Goal: Task Accomplishment & Management: Manage account settings

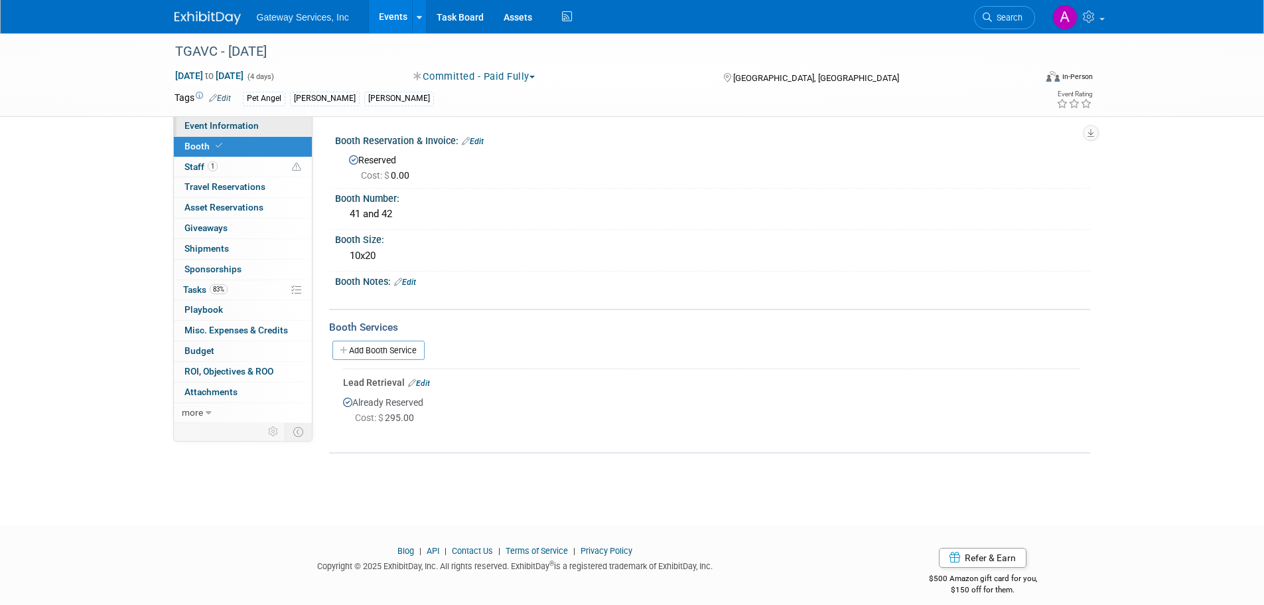
click at [252, 132] on link "Event Information" at bounding box center [243, 126] width 138 height 20
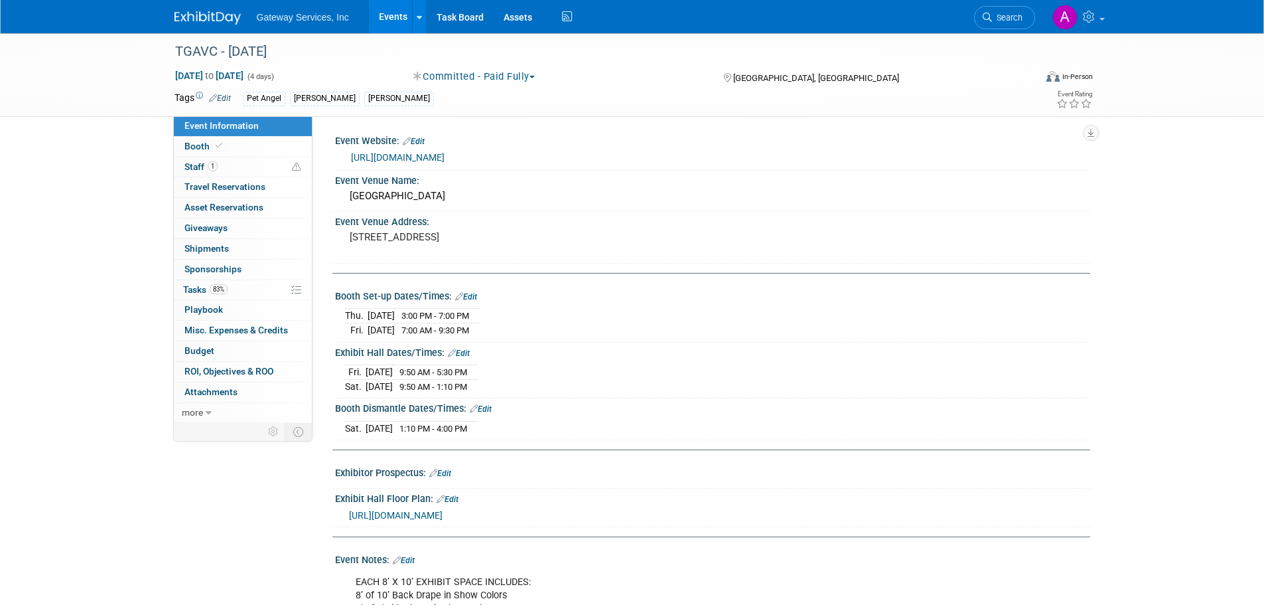
click at [476, 295] on link "Edit" at bounding box center [466, 296] width 22 height 9
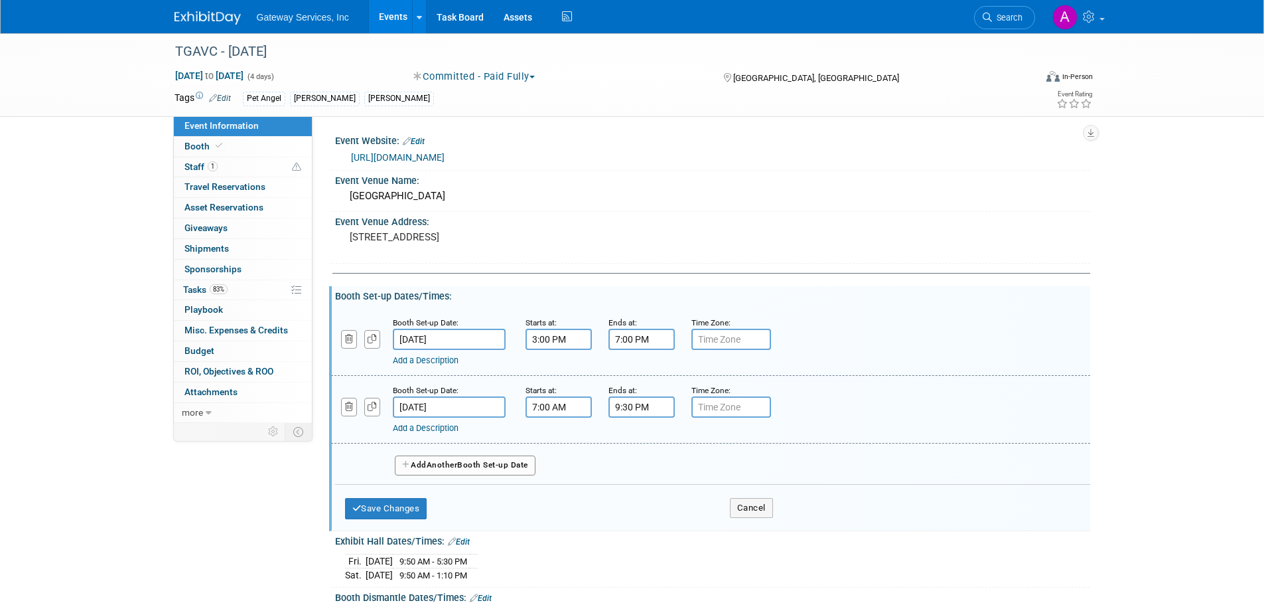
click at [666, 414] on input "9:30 PM" at bounding box center [642, 406] width 66 height 21
click at [757, 462] on button "PM" at bounding box center [755, 468] width 24 height 23
type input "9:30 AM"
click at [745, 526] on span at bounding box center [738, 527] width 90 height 23
click at [399, 510] on button "Save Changes" at bounding box center [386, 508] width 82 height 21
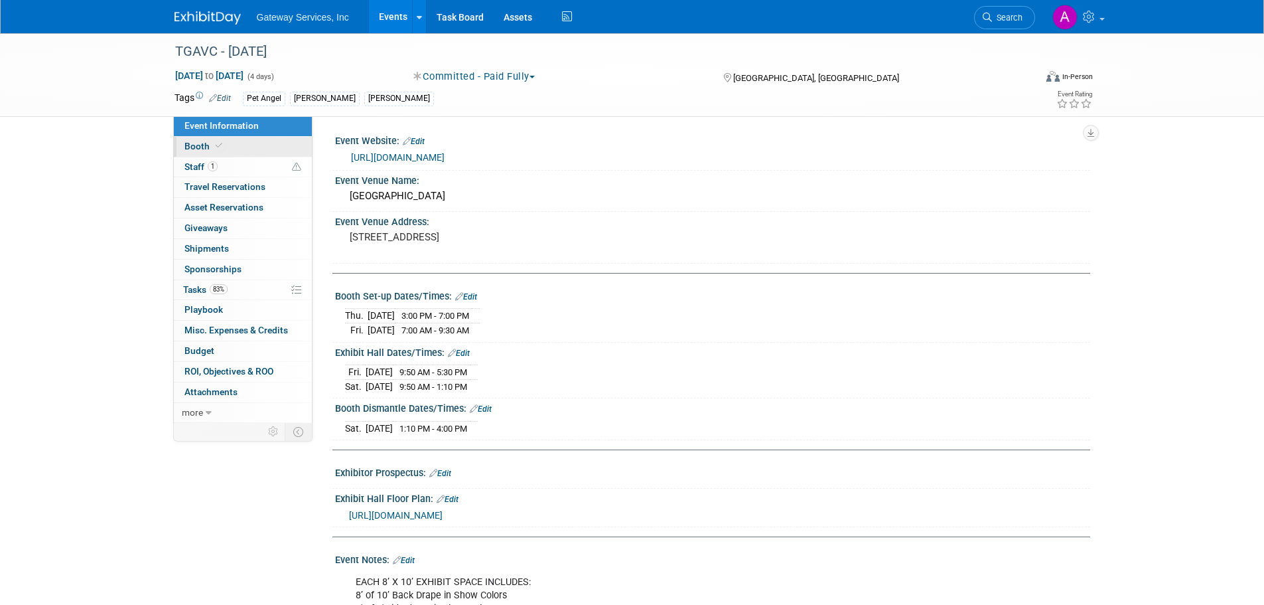
click at [232, 147] on link "Booth" at bounding box center [243, 147] width 138 height 20
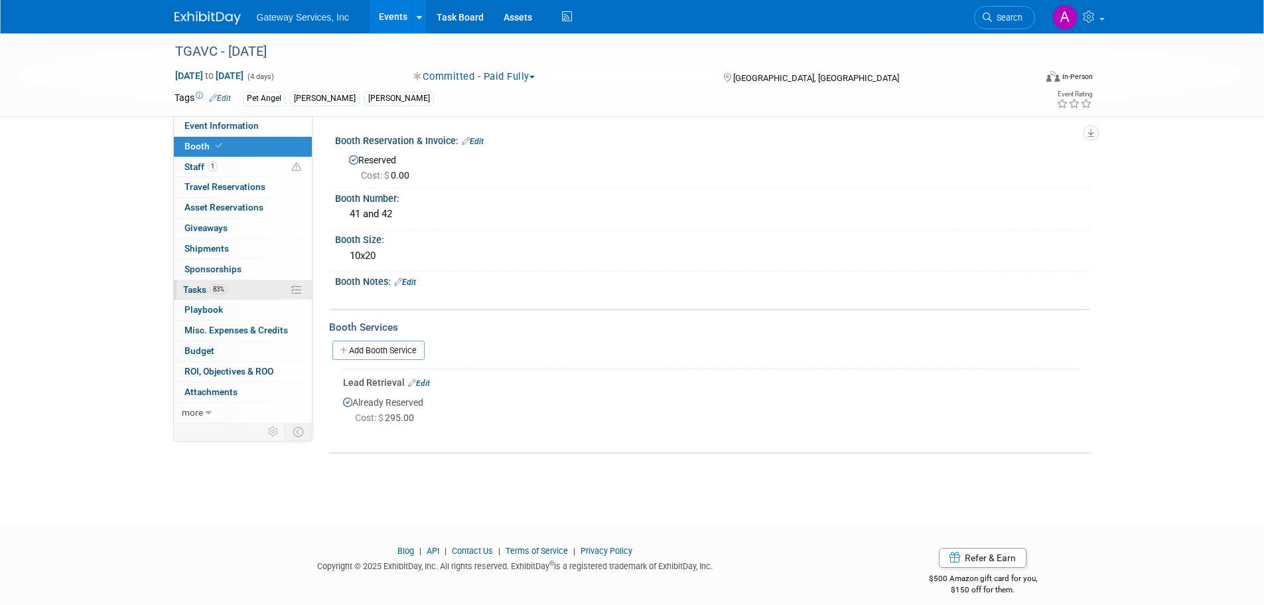
click at [252, 288] on link "83% Tasks 83%" at bounding box center [243, 290] width 138 height 20
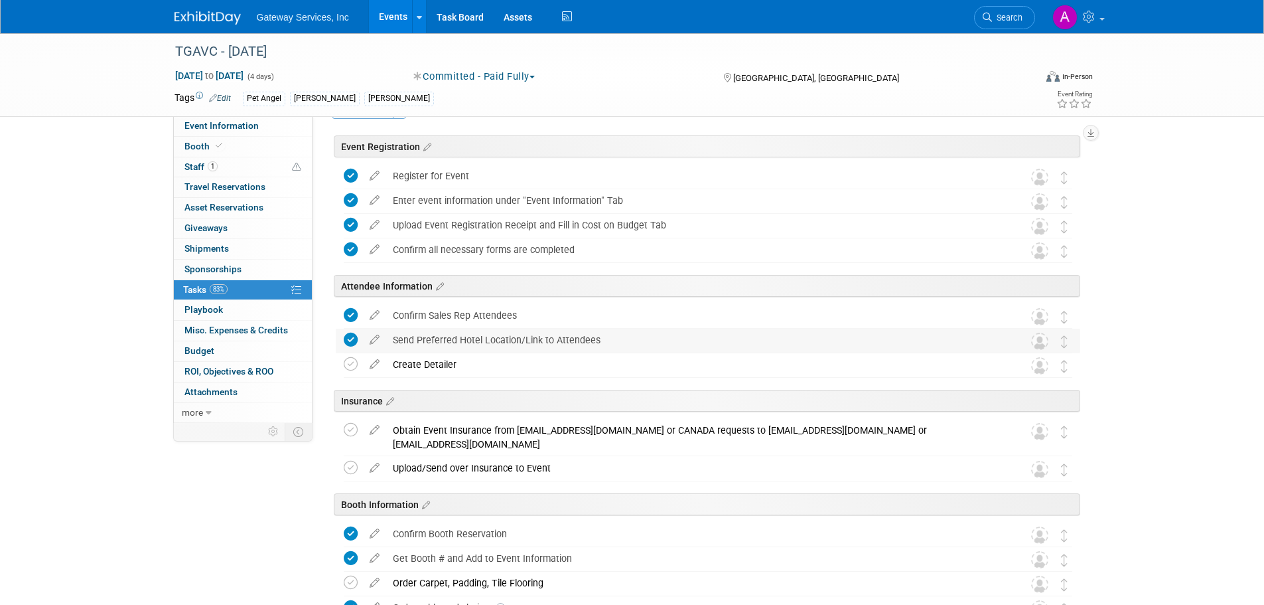
scroll to position [66, 0]
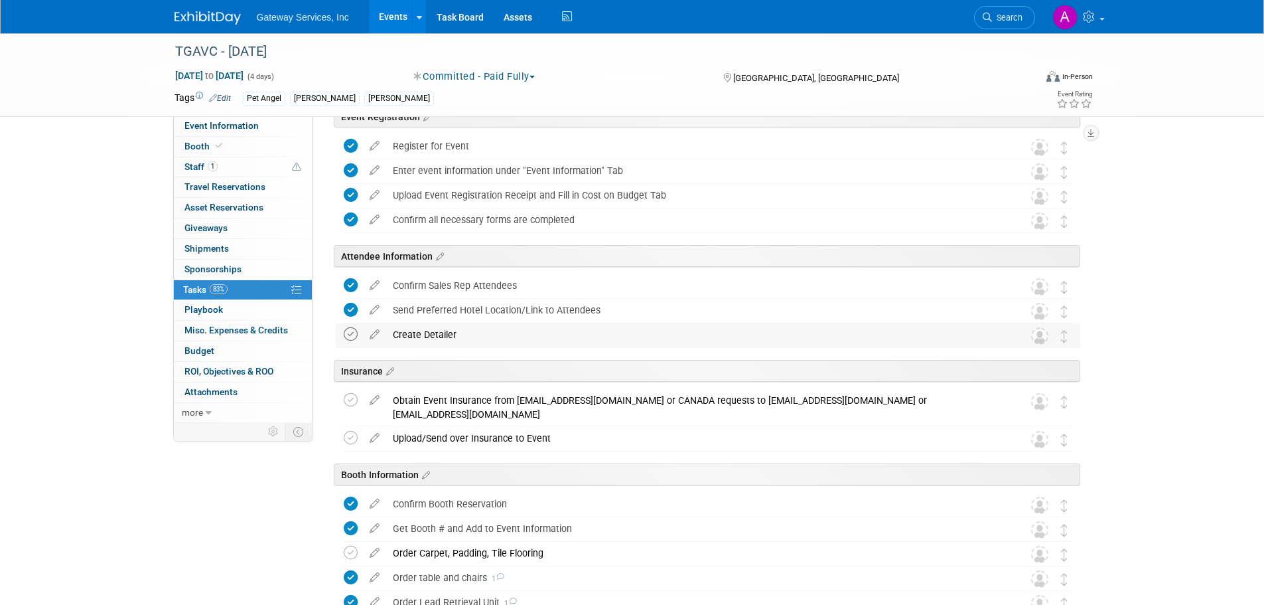
click at [353, 335] on icon at bounding box center [351, 334] width 14 height 14
click at [374, 402] on icon at bounding box center [374, 397] width 23 height 17
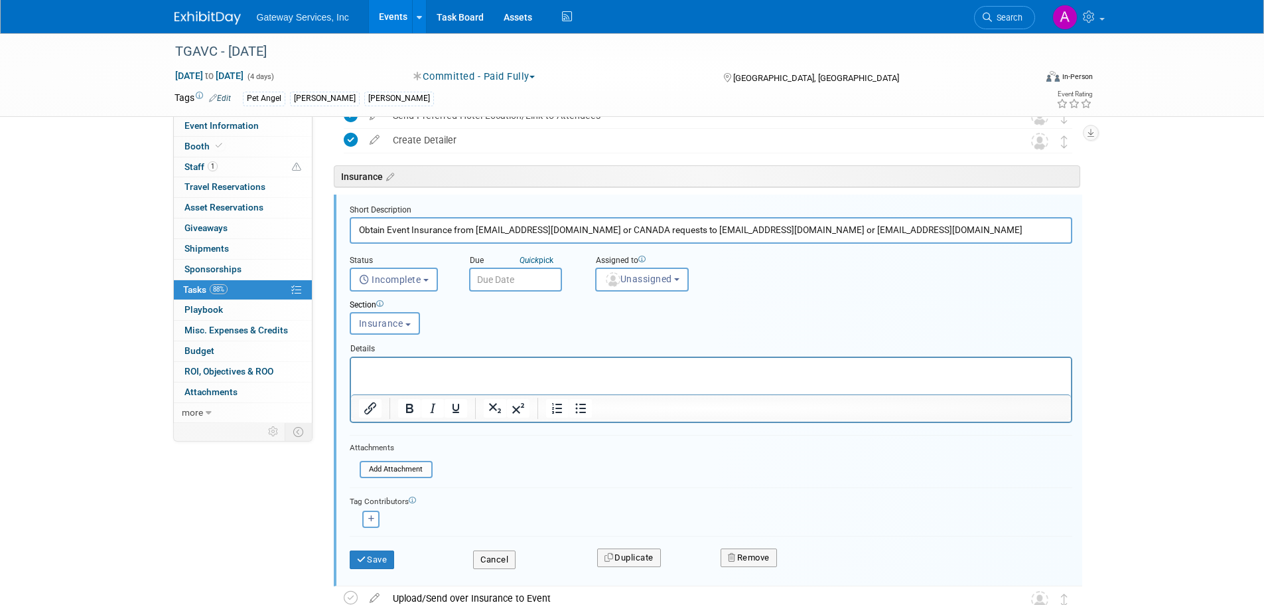
scroll to position [0, 0]
click at [747, 555] on button "Remove" at bounding box center [749, 557] width 56 height 19
click at [819, 570] on link "Yes" at bounding box center [823, 568] width 38 height 21
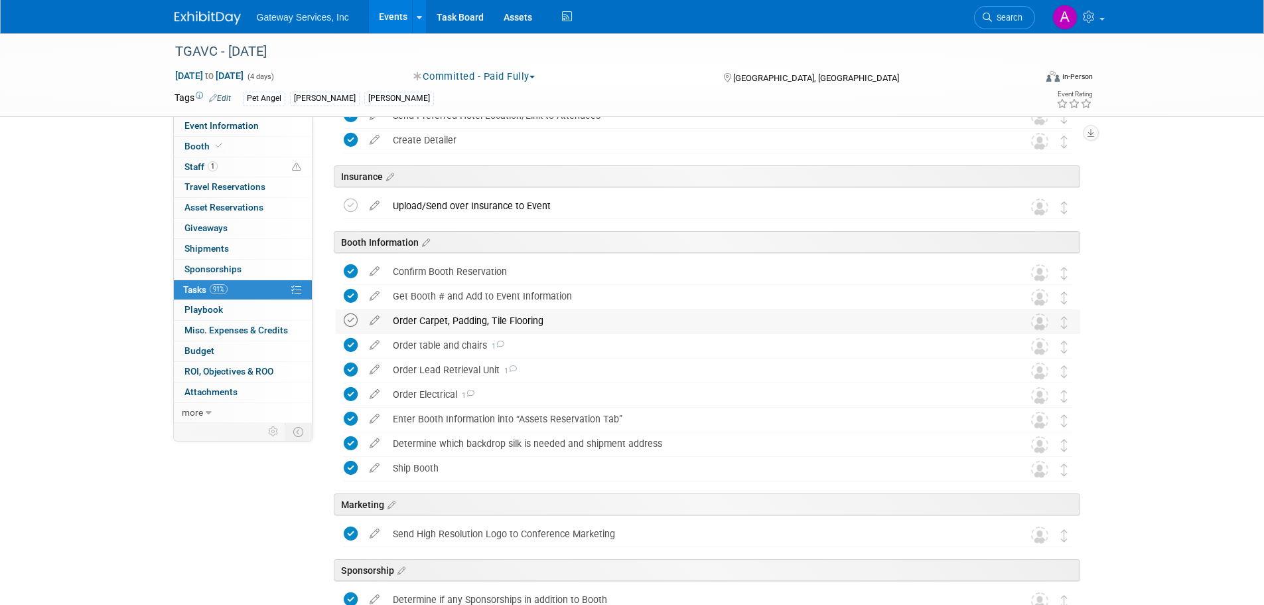
click at [346, 318] on icon at bounding box center [351, 320] width 14 height 14
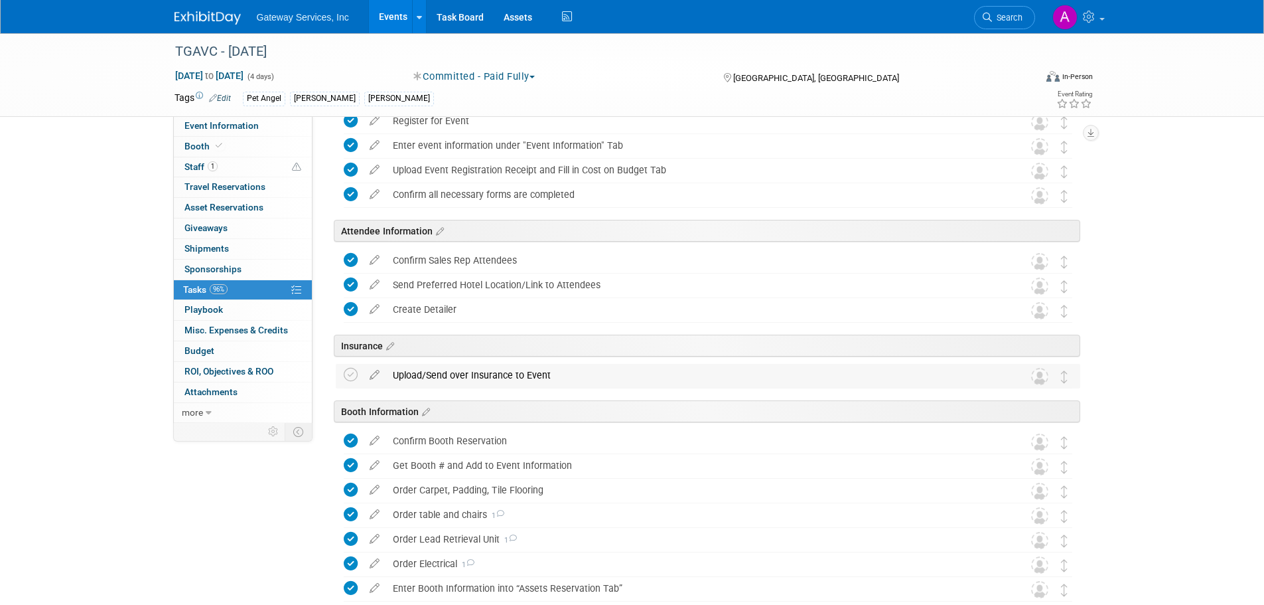
scroll to position [91, 0]
click at [374, 375] on icon at bounding box center [374, 372] width 23 height 17
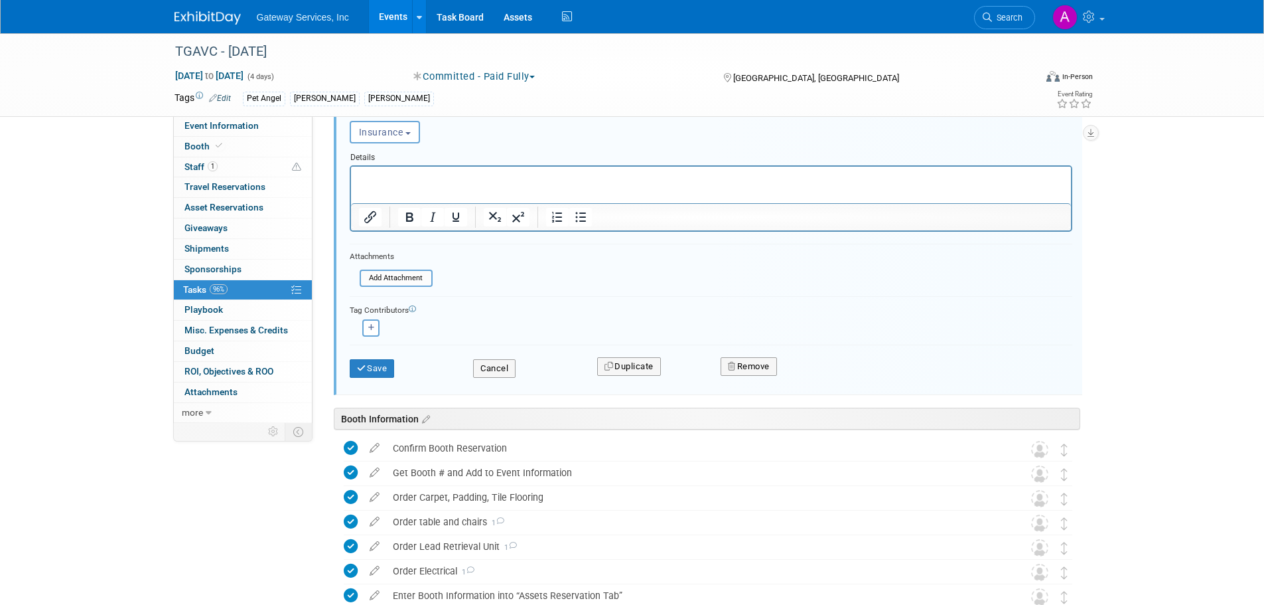
scroll to position [460, 0]
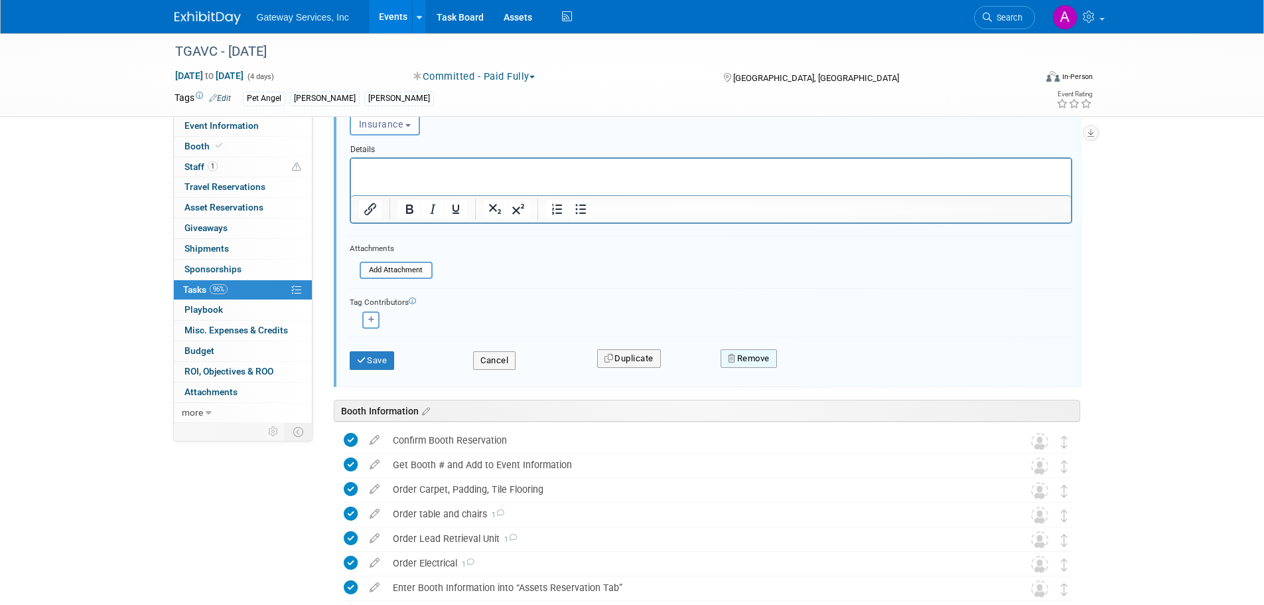
click at [738, 362] on button "Remove" at bounding box center [749, 358] width 56 height 19
click at [814, 366] on icon at bounding box center [814, 369] width 8 height 7
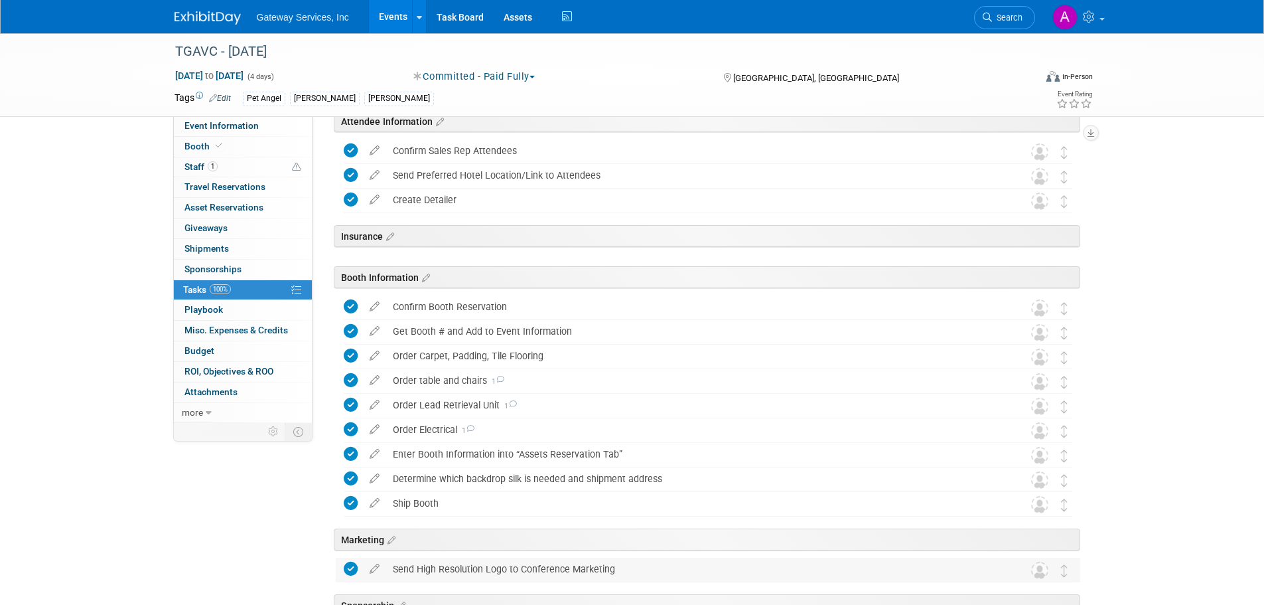
scroll to position [194, 0]
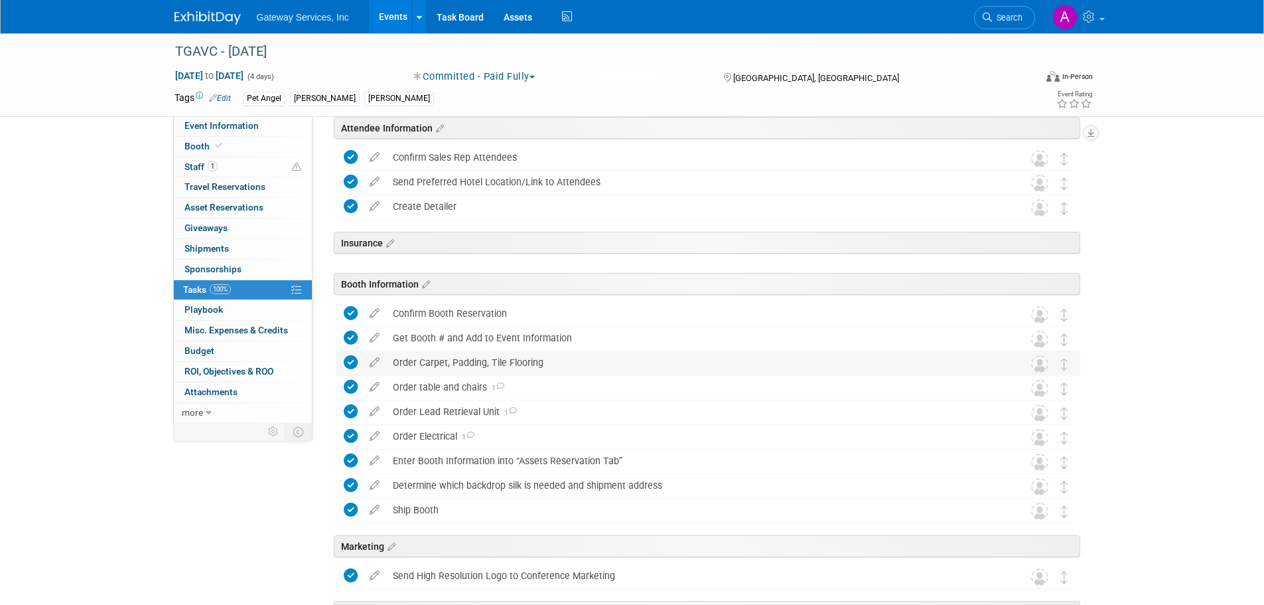
click at [446, 366] on div "Order Carpet, Padding, Tile Flooring" at bounding box center [695, 362] width 619 height 23
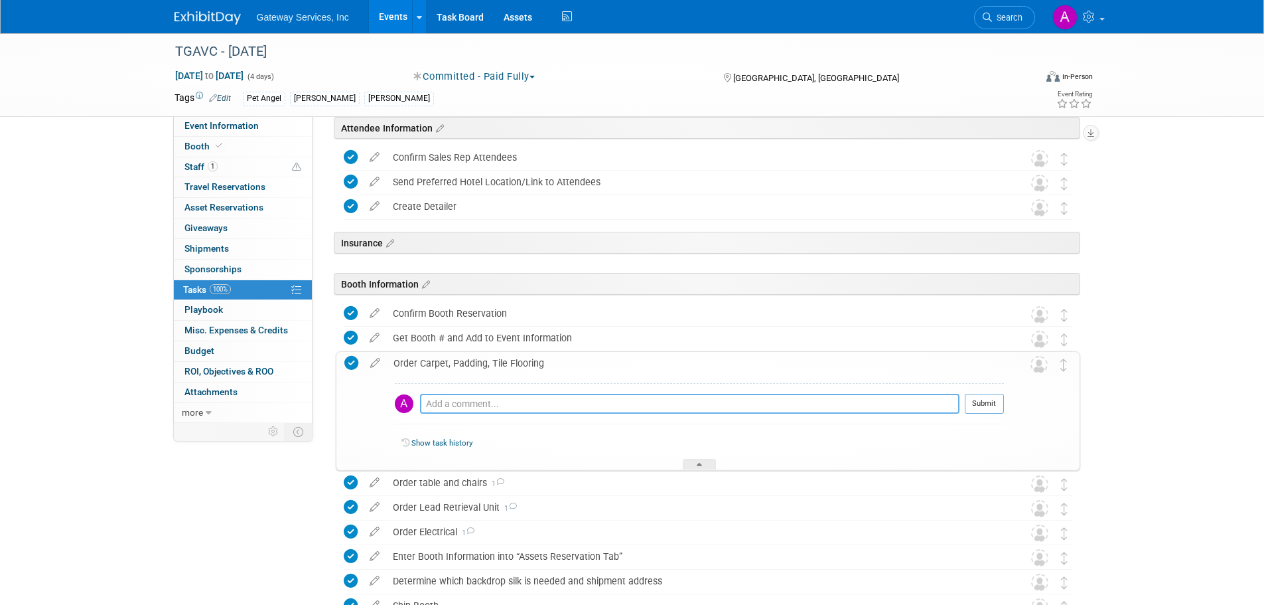
click at [494, 406] on textarea at bounding box center [690, 404] width 540 height 20
type textarea "ordered"
click at [972, 406] on button "Submit" at bounding box center [984, 404] width 39 height 20
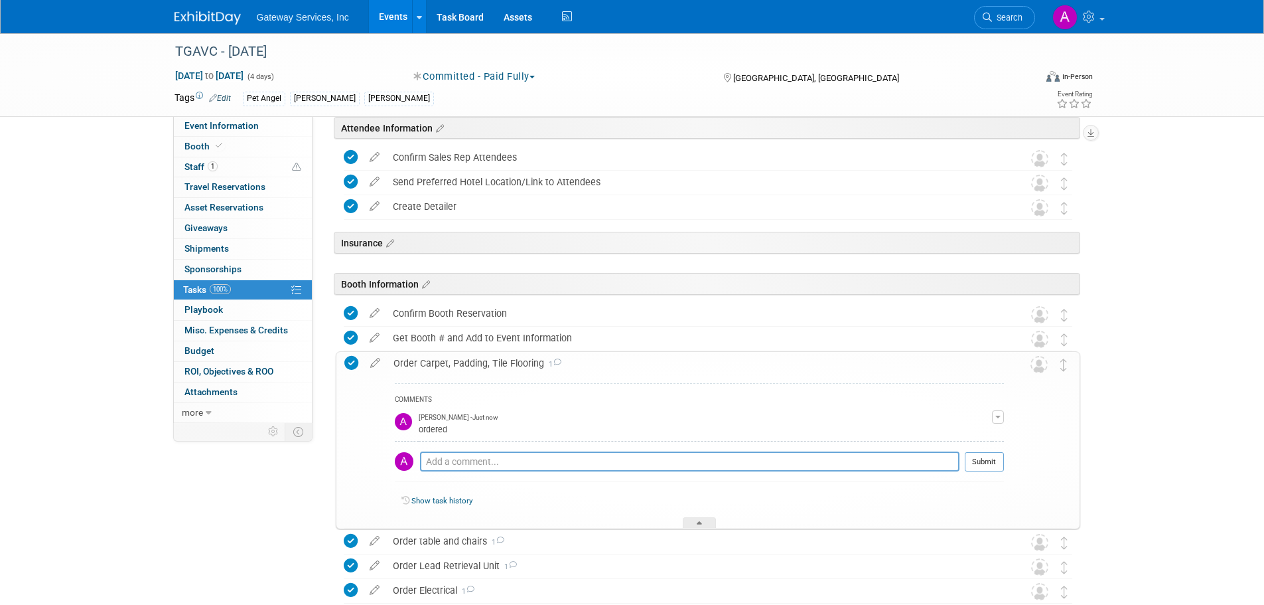
click at [483, 366] on div "Order Carpet, Padding, Tile Flooring 1" at bounding box center [695, 363] width 617 height 23
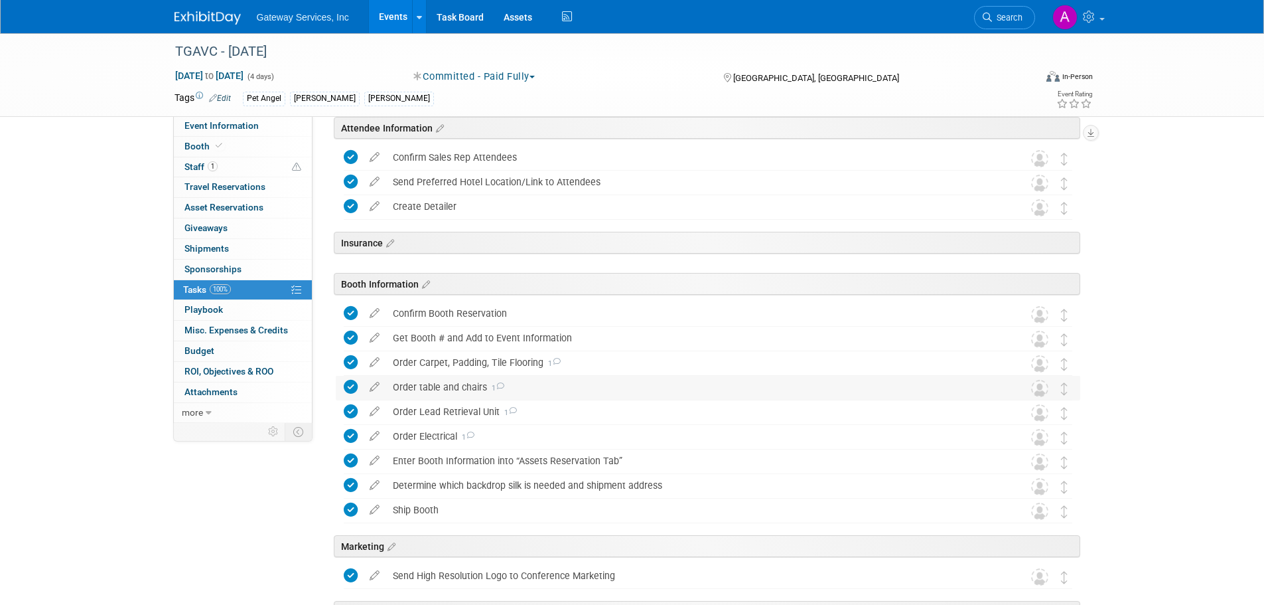
click at [448, 390] on div "Order table and chairs 1" at bounding box center [695, 387] width 619 height 23
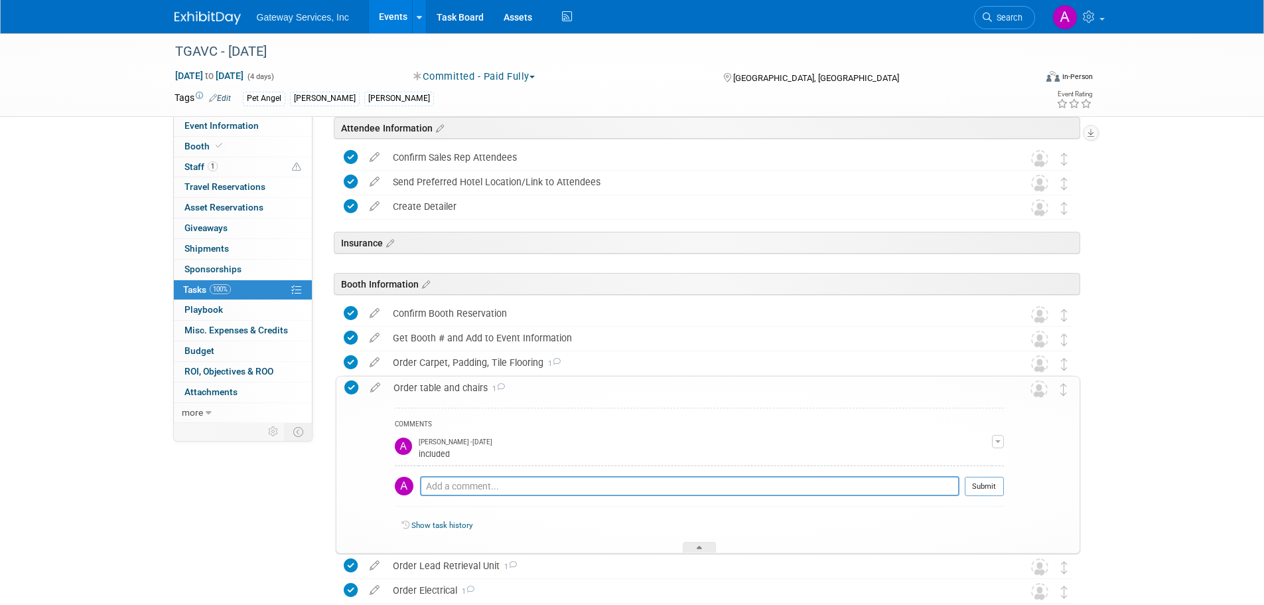
click at [441, 384] on div "Order table and chairs 1" at bounding box center [695, 387] width 617 height 23
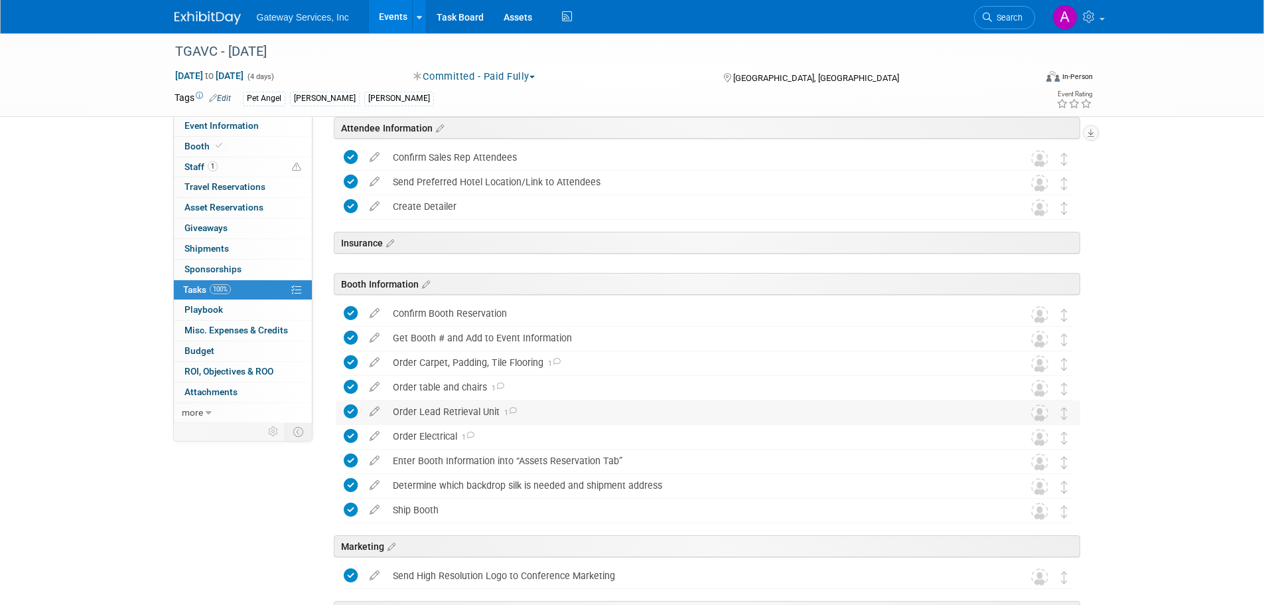
click at [460, 415] on div "Order Lead Retrieval Unit 1" at bounding box center [695, 411] width 619 height 23
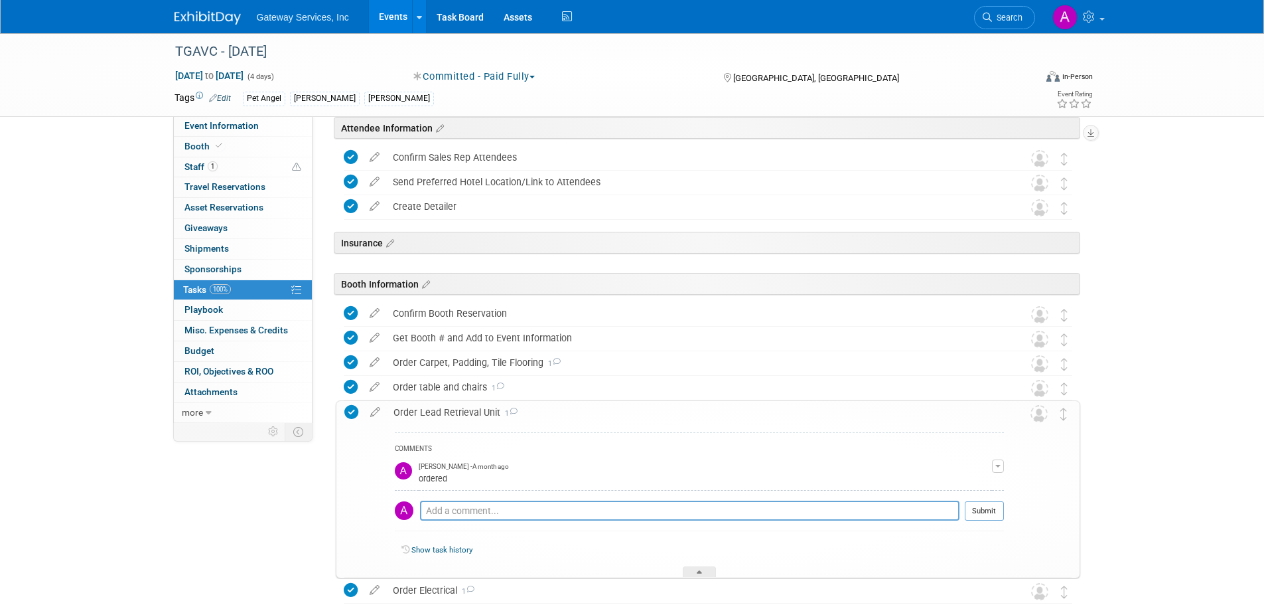
click at [432, 405] on div "Order Lead Retrieval Unit 1" at bounding box center [695, 412] width 617 height 23
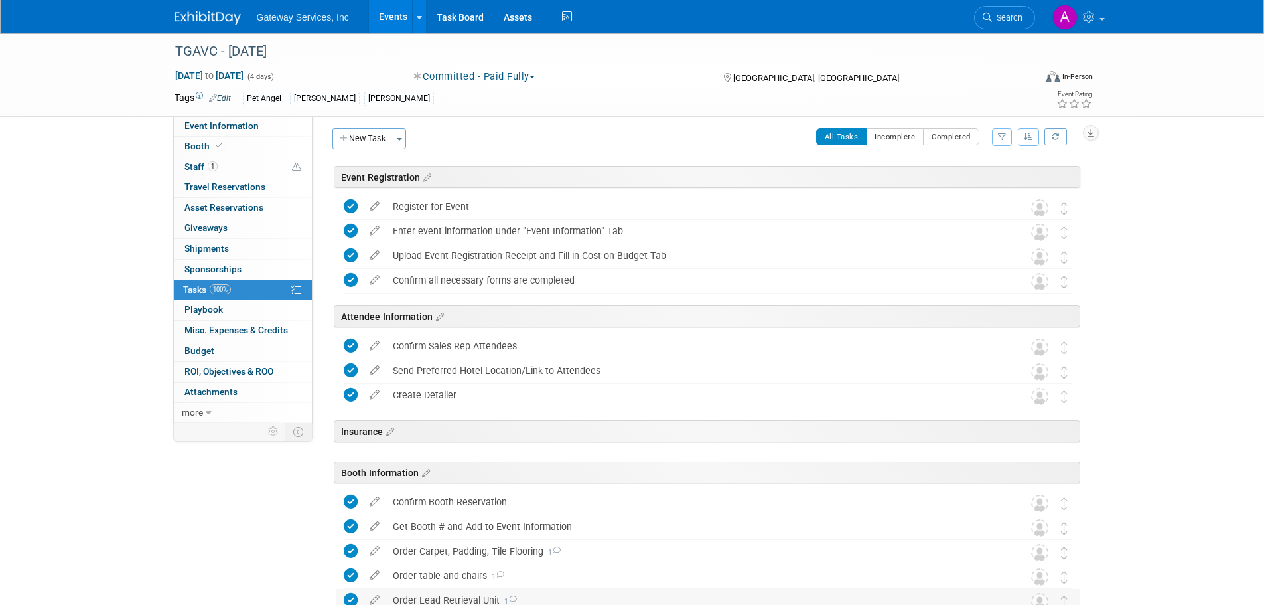
scroll to position [0, 0]
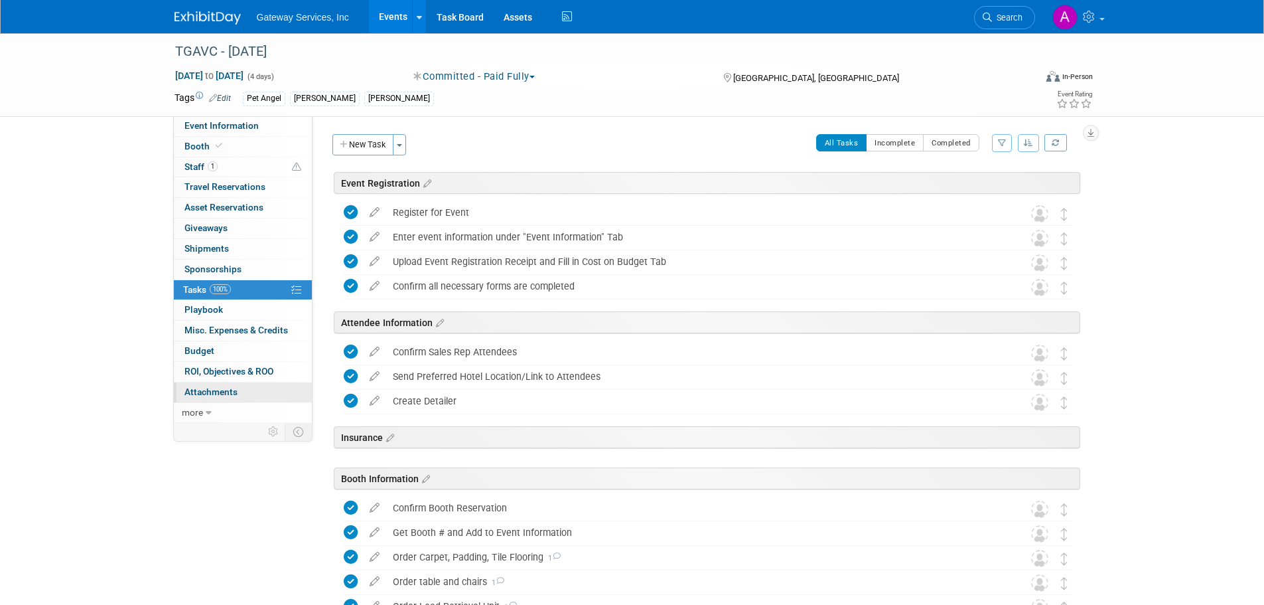
click at [216, 395] on span "Attachments 0" at bounding box center [211, 391] width 53 height 11
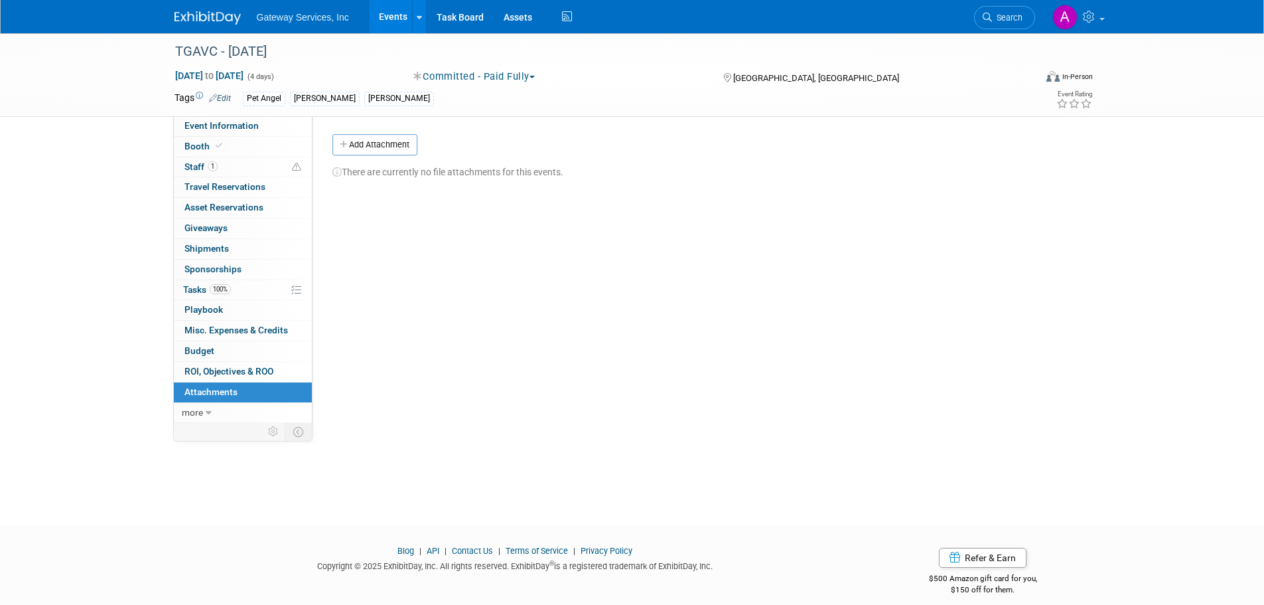
click at [364, 148] on button "Add Attachment" at bounding box center [375, 144] width 85 height 21
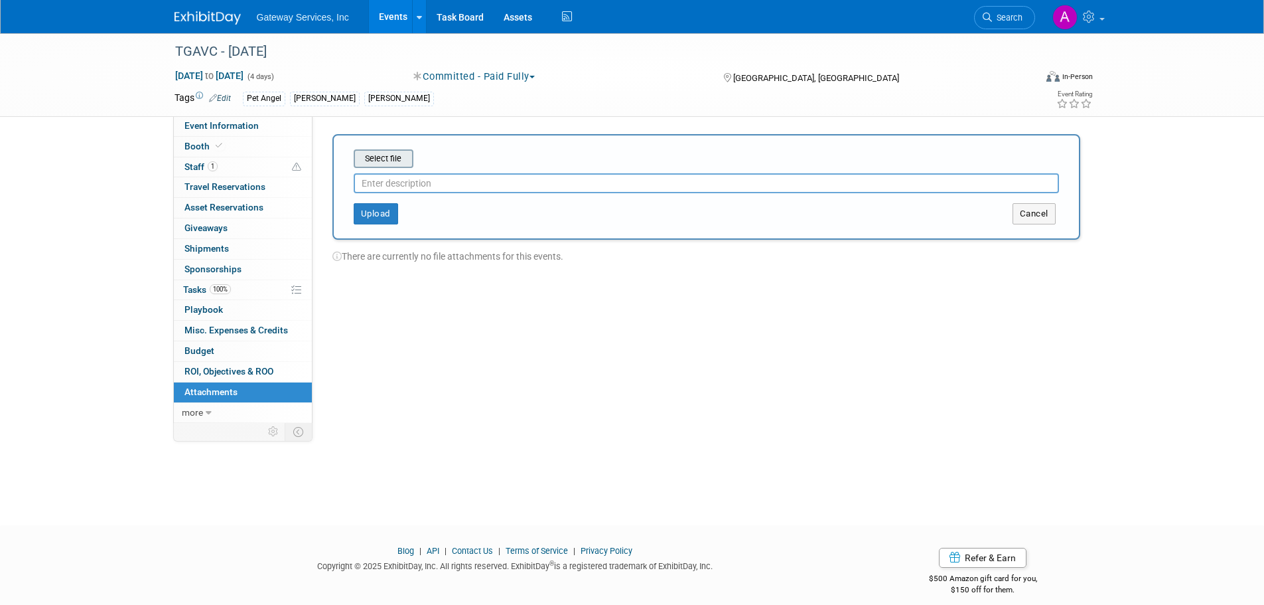
click at [372, 163] on input "file" at bounding box center [333, 159] width 158 height 16
click at [434, 178] on input "text" at bounding box center [707, 178] width 706 height 20
type input "detailer"
click at [362, 206] on button "Upload" at bounding box center [376, 208] width 44 height 21
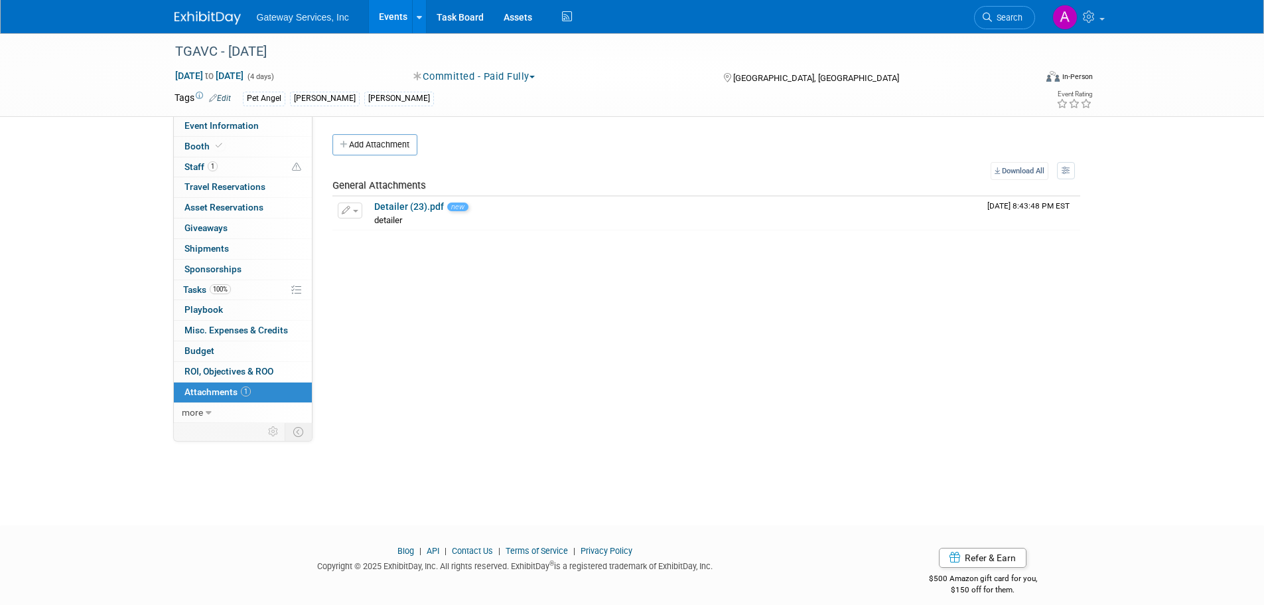
click at [208, 6] on link at bounding box center [216, 11] width 82 height 11
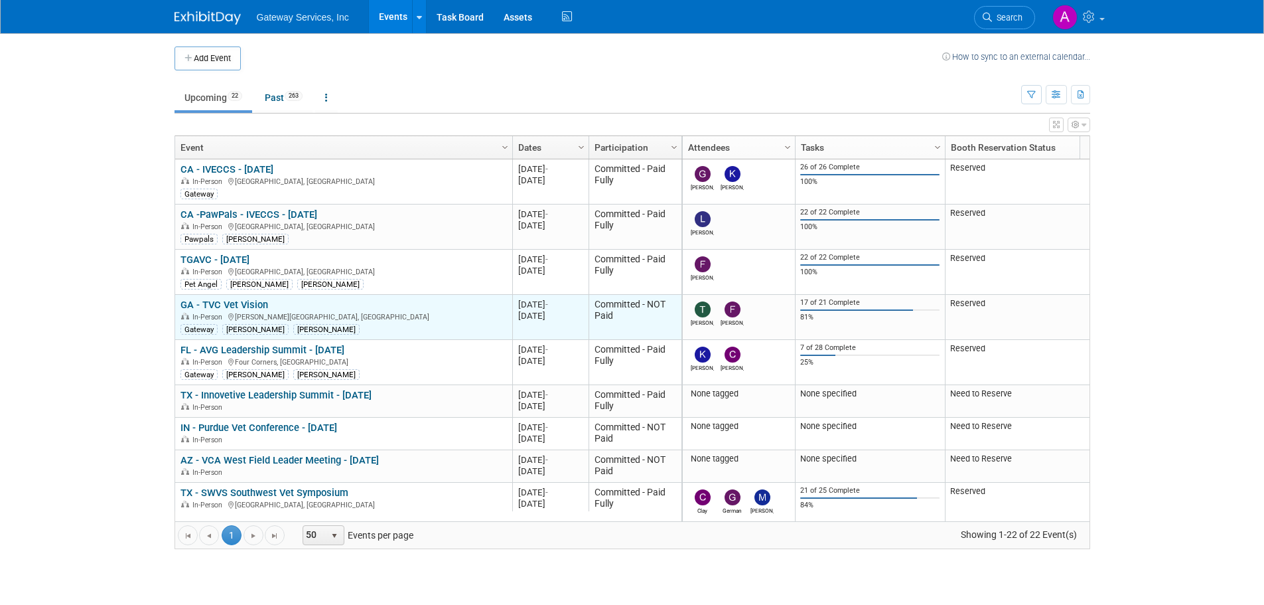
click at [249, 302] on link "GA - TVC Vet Vision" at bounding box center [225, 305] width 88 height 12
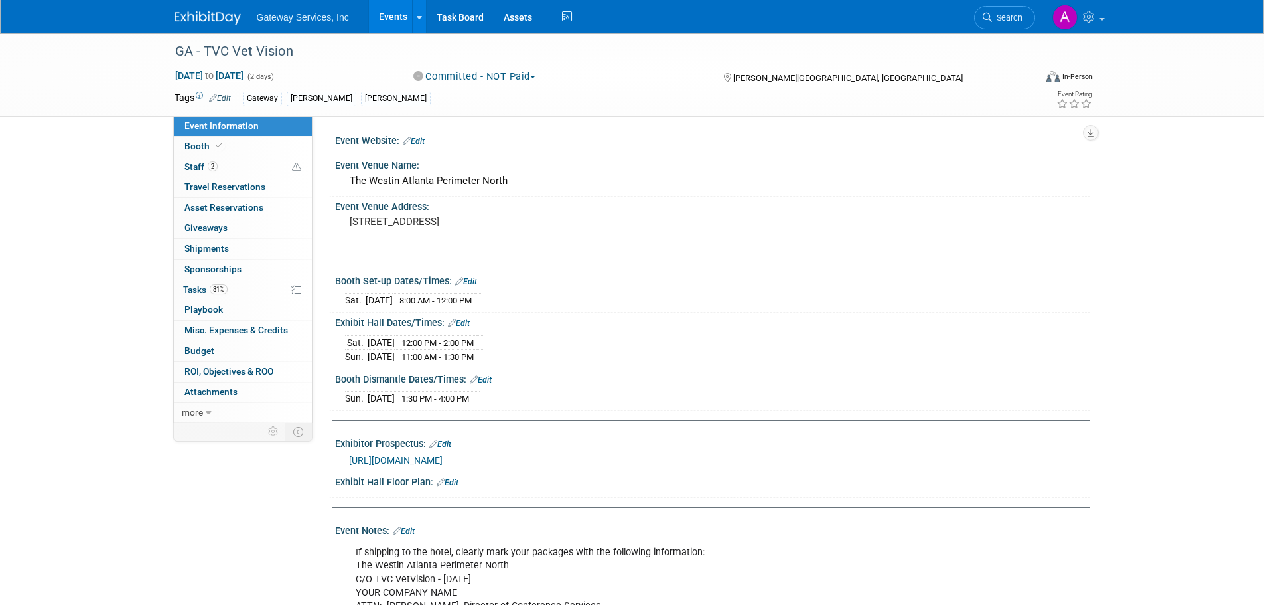
click at [238, 287] on link "81% Tasks 81%" at bounding box center [243, 290] width 138 height 20
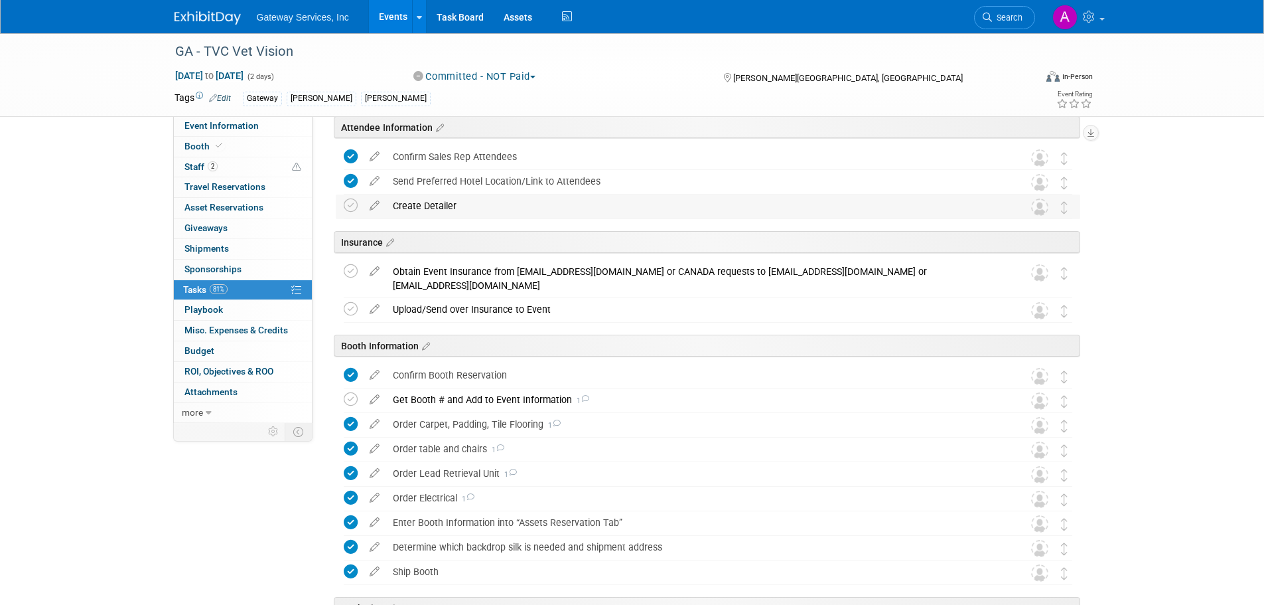
scroll to position [188, 0]
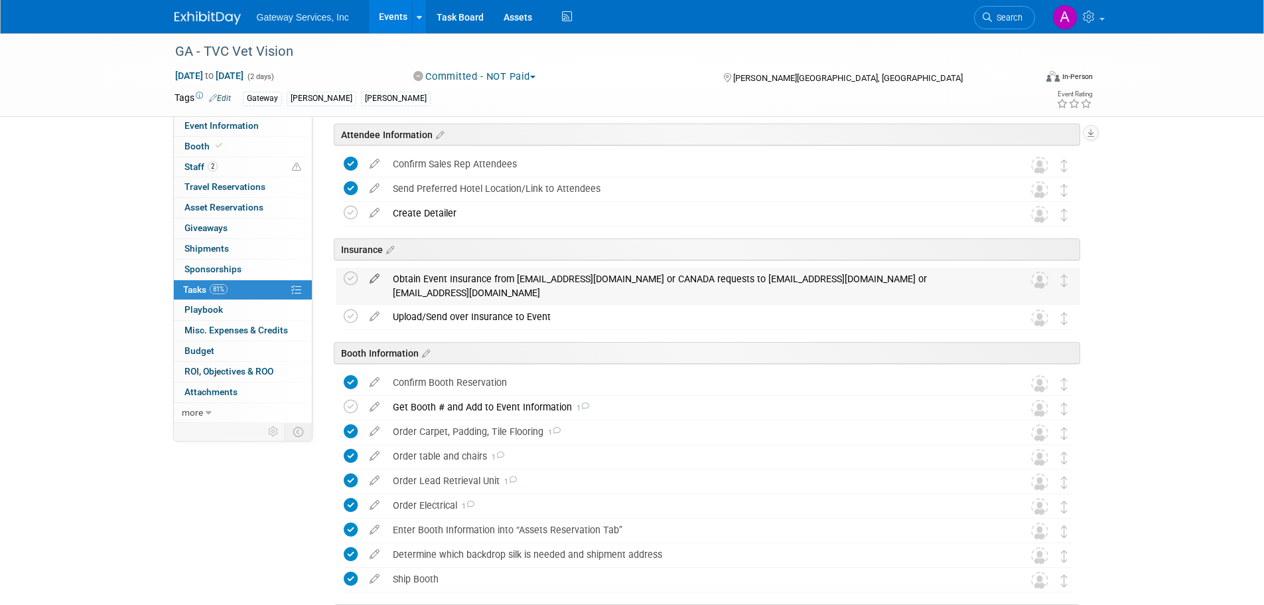
click at [376, 275] on icon at bounding box center [374, 275] width 23 height 17
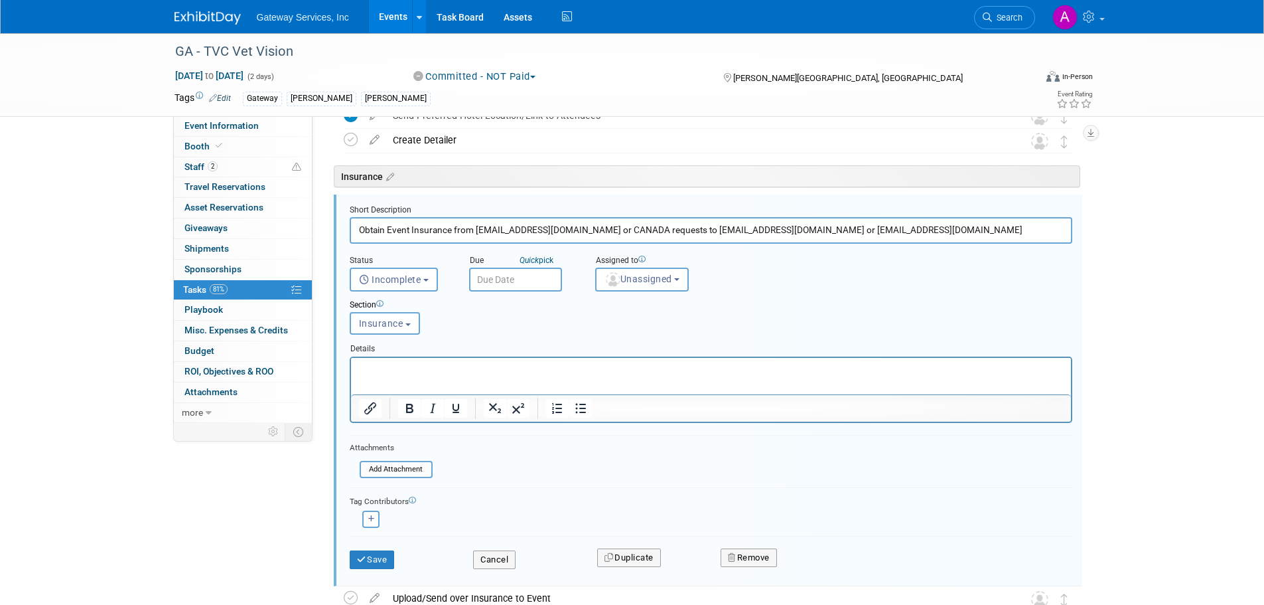
scroll to position [0, 0]
click at [757, 558] on button "Remove" at bounding box center [749, 557] width 56 height 19
click at [824, 563] on link "Yes" at bounding box center [823, 568] width 38 height 21
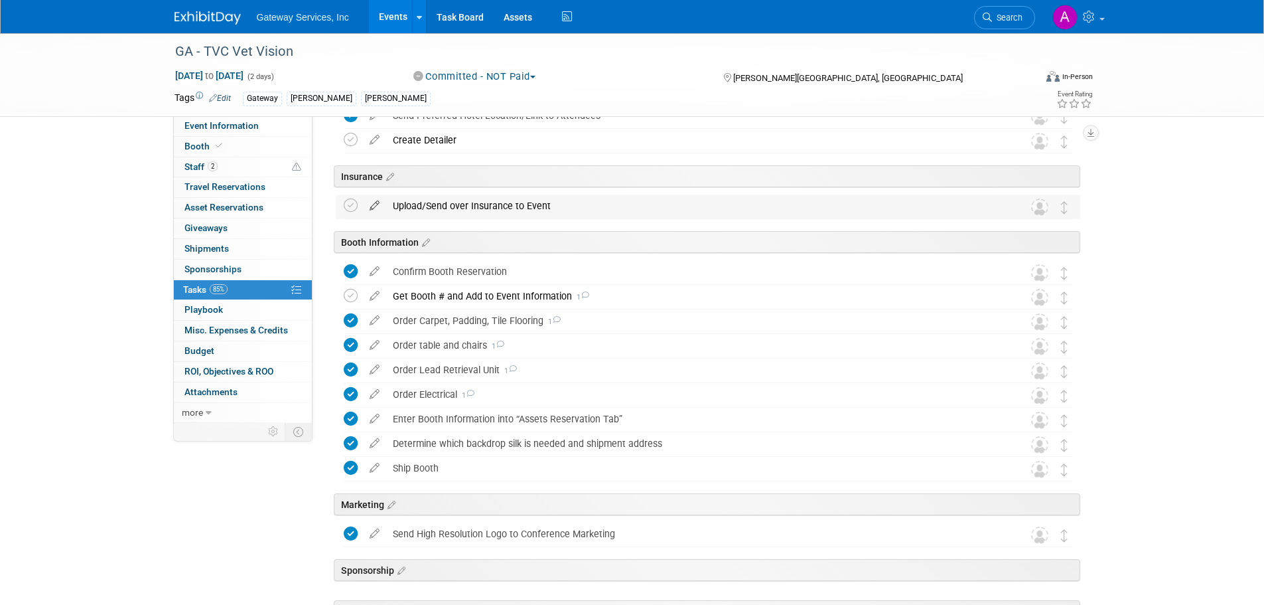
click at [373, 198] on icon at bounding box center [374, 202] width 23 height 17
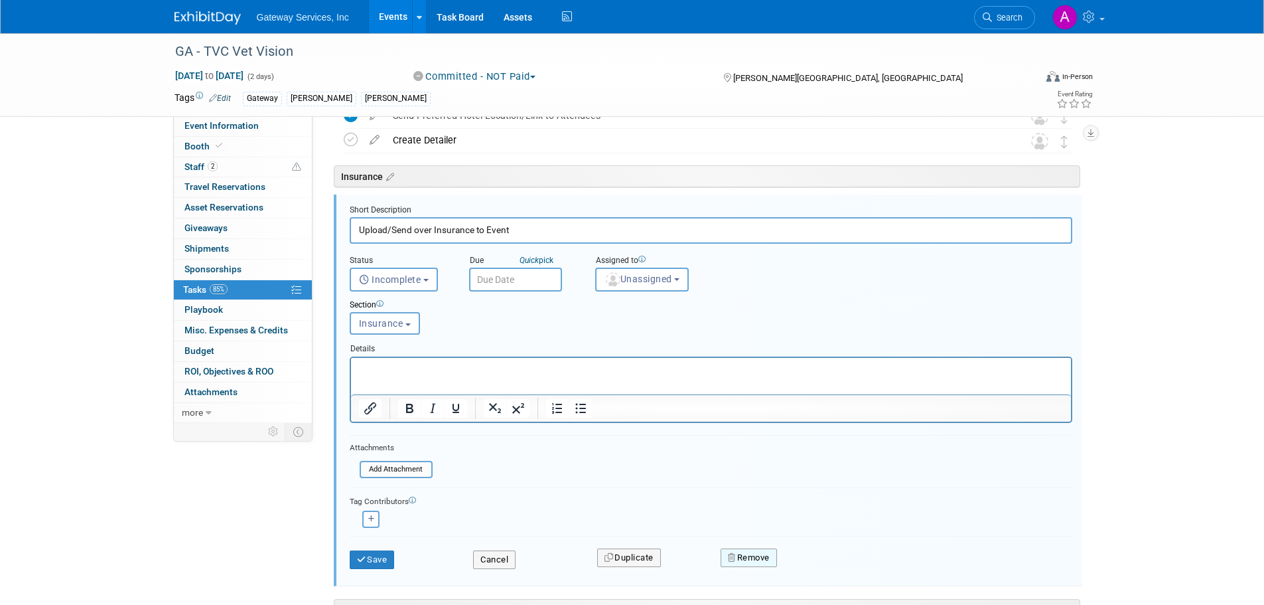
click at [764, 554] on button "Remove" at bounding box center [749, 557] width 56 height 19
click at [828, 567] on link "Yes" at bounding box center [823, 568] width 38 height 21
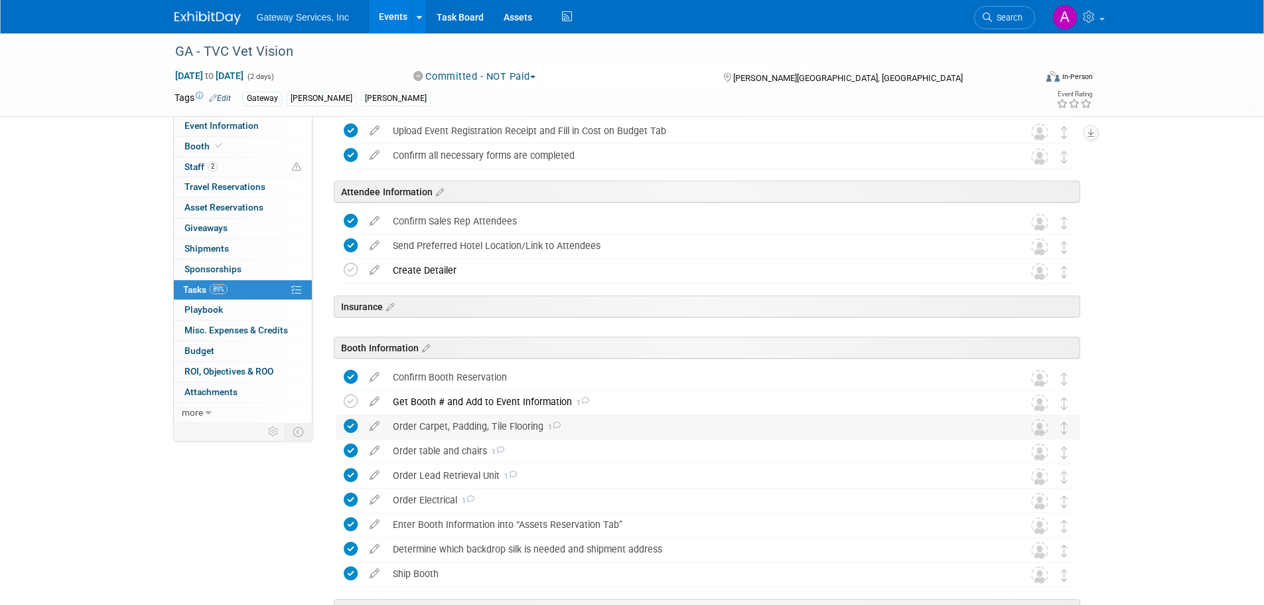
scroll to position [133, 0]
click at [232, 127] on span "Event Information" at bounding box center [222, 125] width 74 height 11
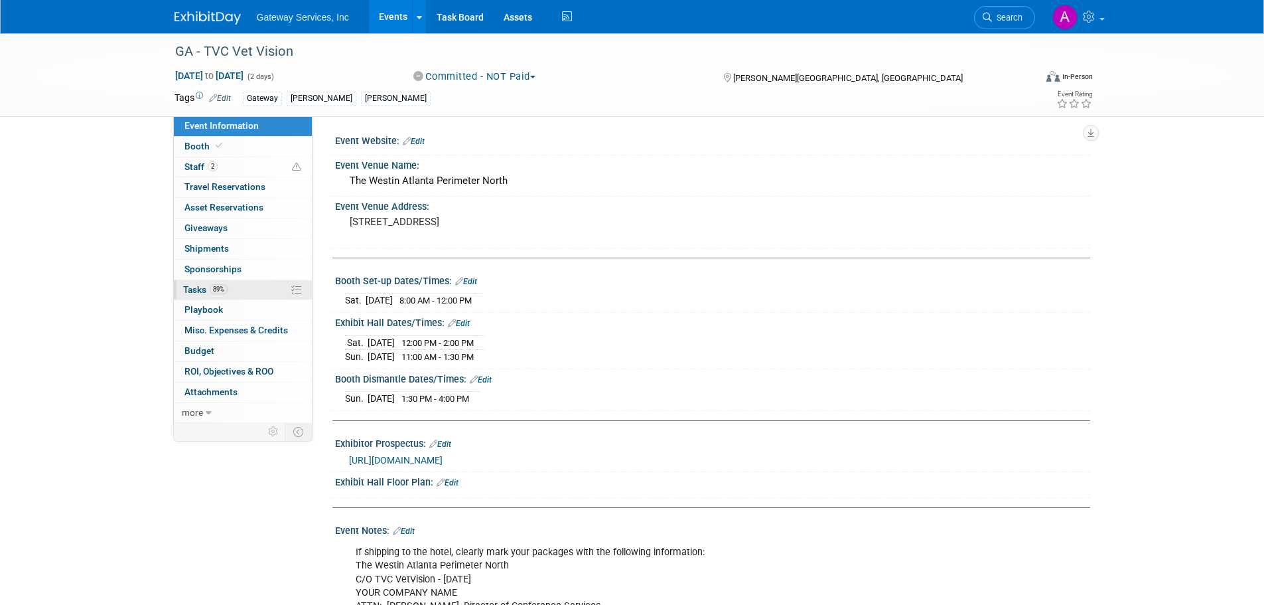
click at [238, 288] on link "89% Tasks 89%" at bounding box center [243, 290] width 138 height 20
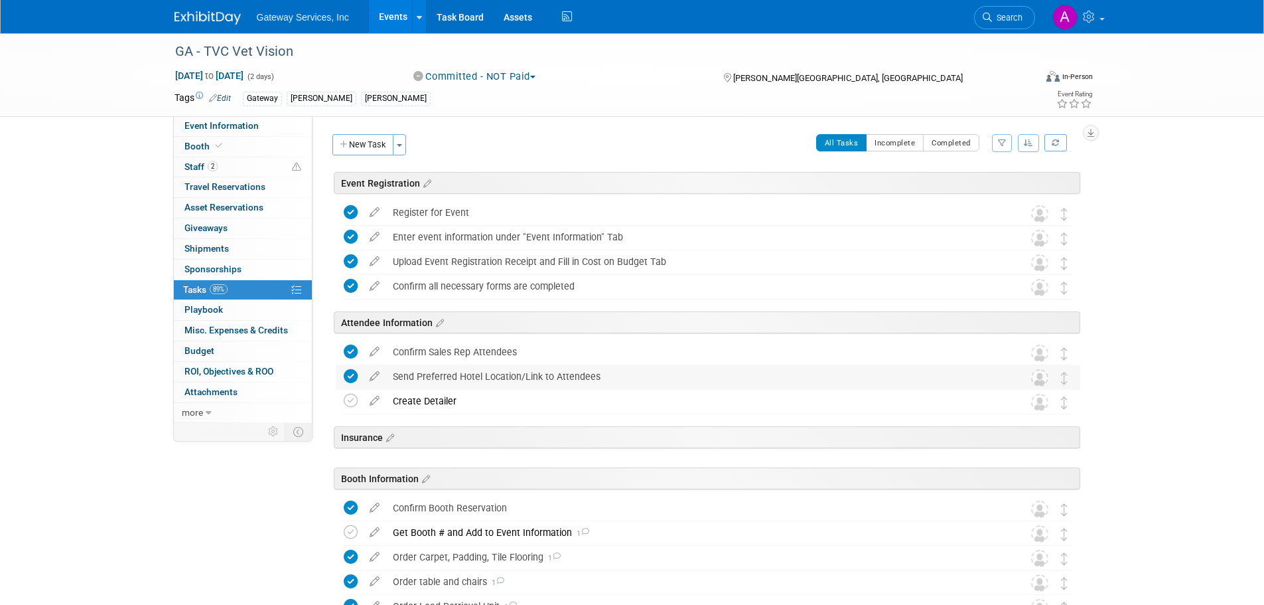
click at [174, 280] on link "89% Tasks 89%" at bounding box center [243, 290] width 138 height 20
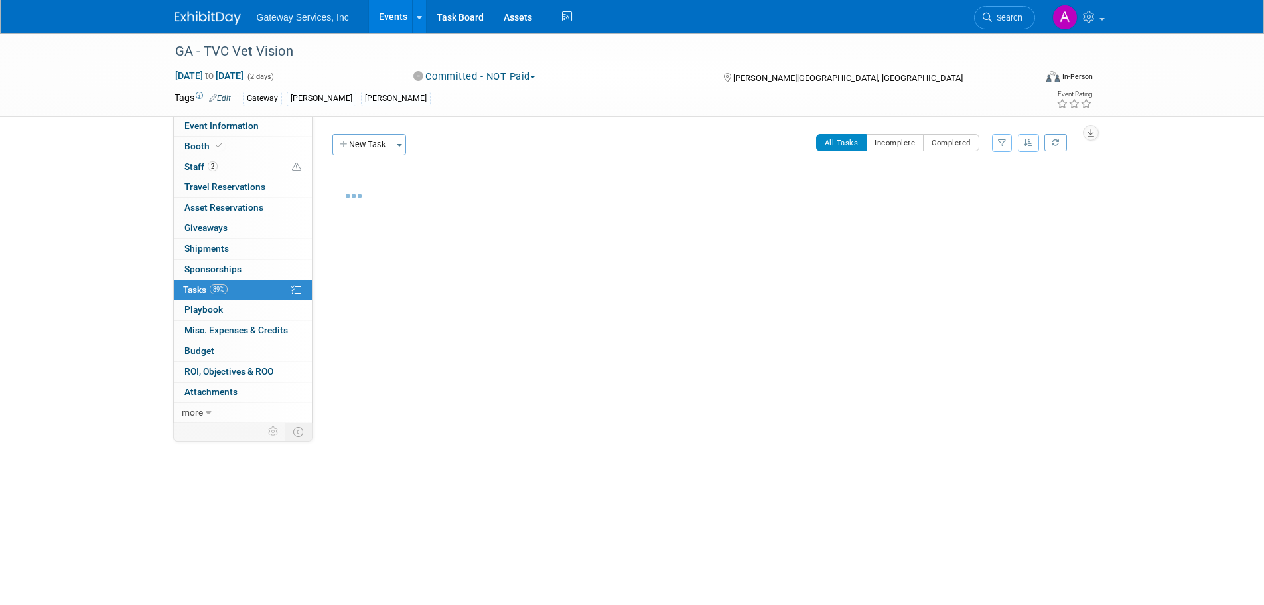
click at [174, 280] on link "89% Tasks 89%" at bounding box center [243, 290] width 138 height 20
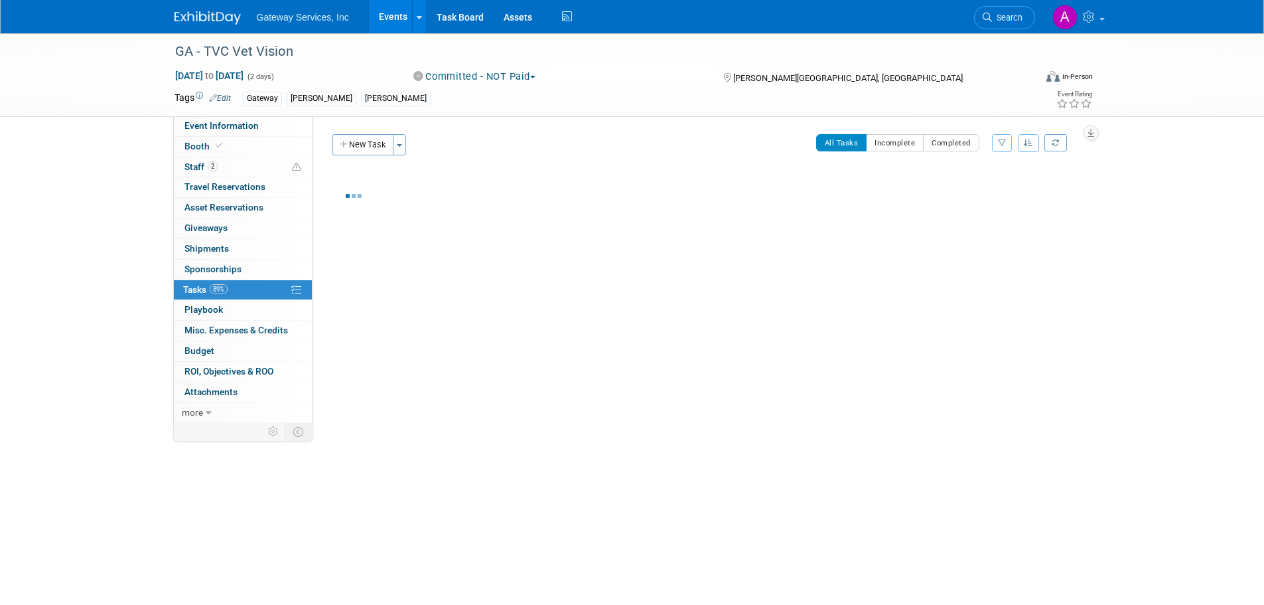
click at [174, 280] on link "89% Tasks 89%" at bounding box center [243, 290] width 138 height 20
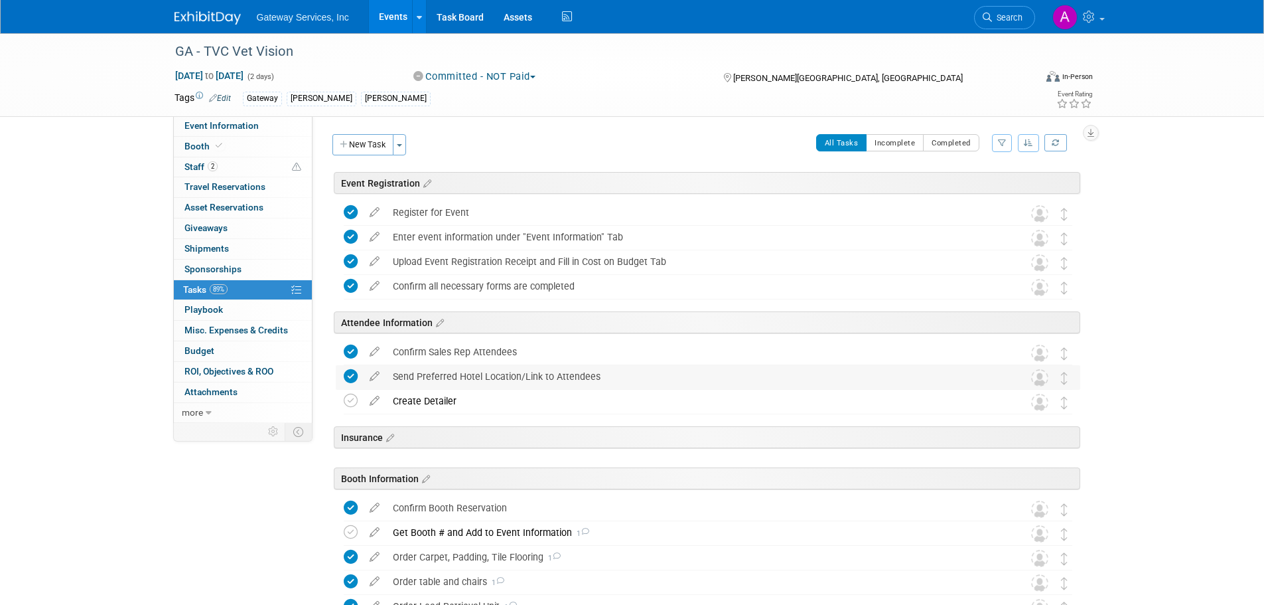
click at [174, 280] on link "89% Tasks 89%" at bounding box center [243, 290] width 138 height 20
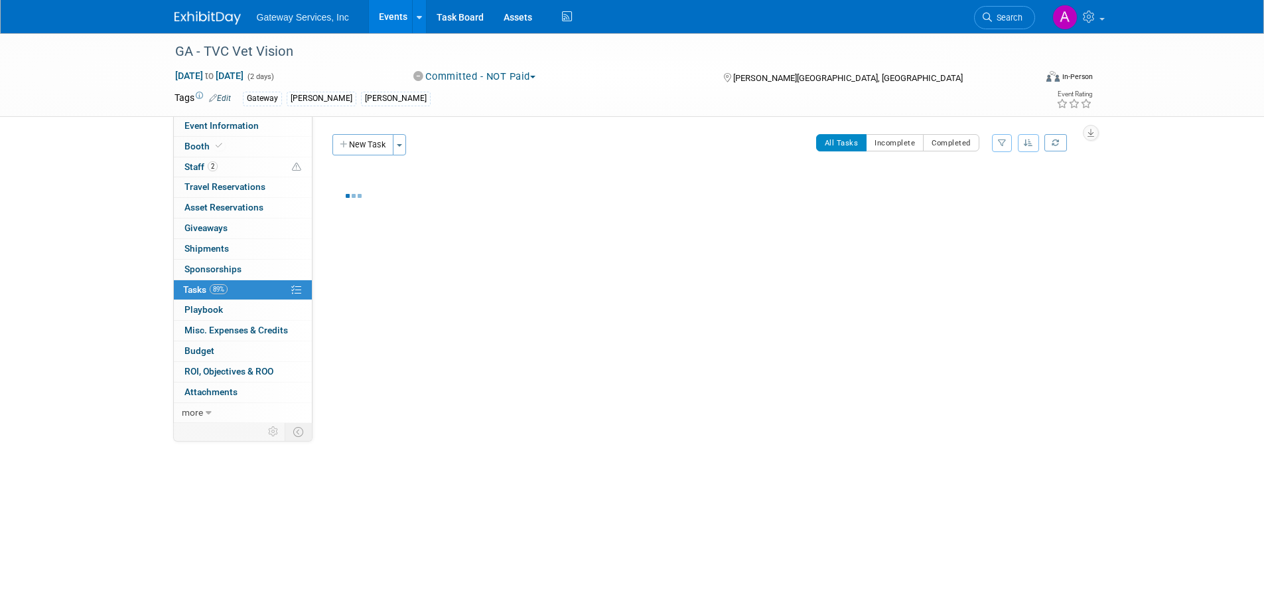
click at [174, 280] on link "89% Tasks 89%" at bounding box center [243, 290] width 138 height 20
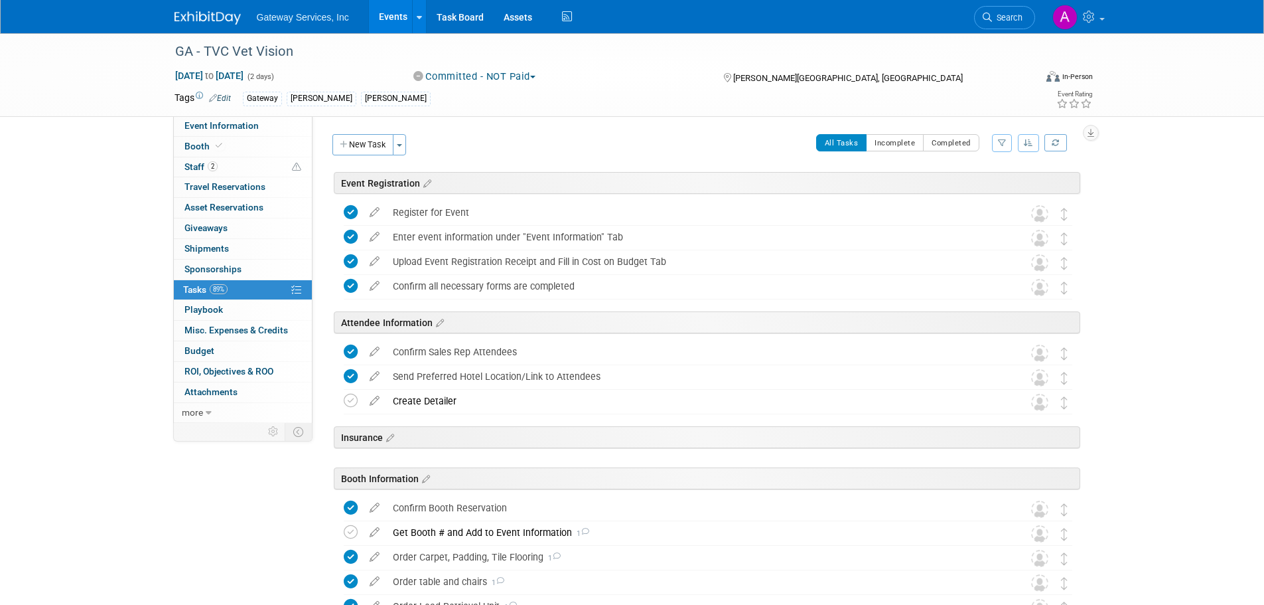
click at [174, 280] on link "89% Tasks 89%" at bounding box center [243, 290] width 138 height 20
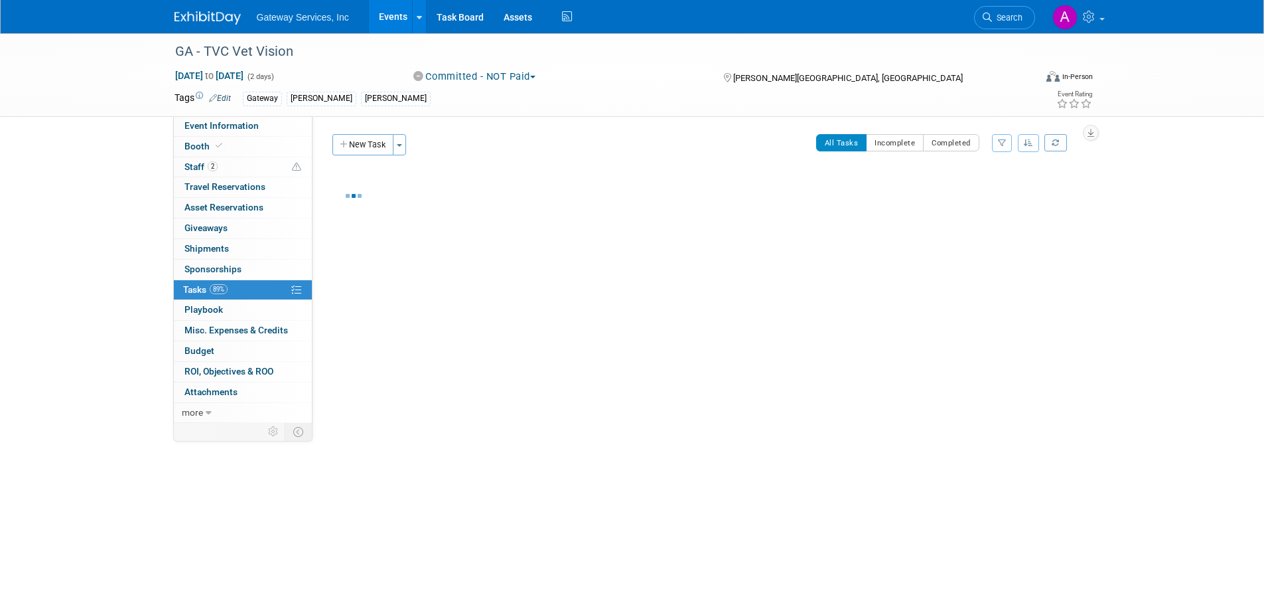
click at [174, 280] on link "89% Tasks 89%" at bounding box center [243, 290] width 138 height 20
